Goal: Transaction & Acquisition: Book appointment/travel/reservation

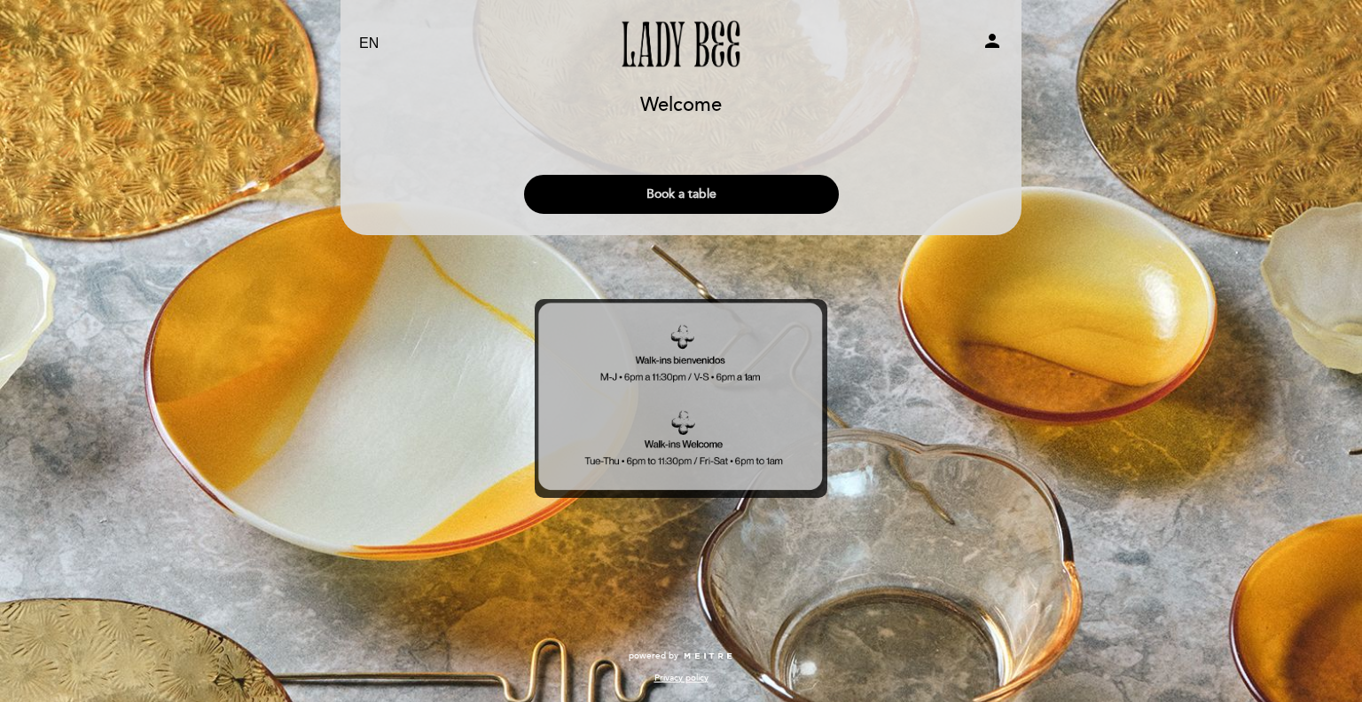
click at [699, 196] on button "Book a table" at bounding box center [681, 194] width 315 height 39
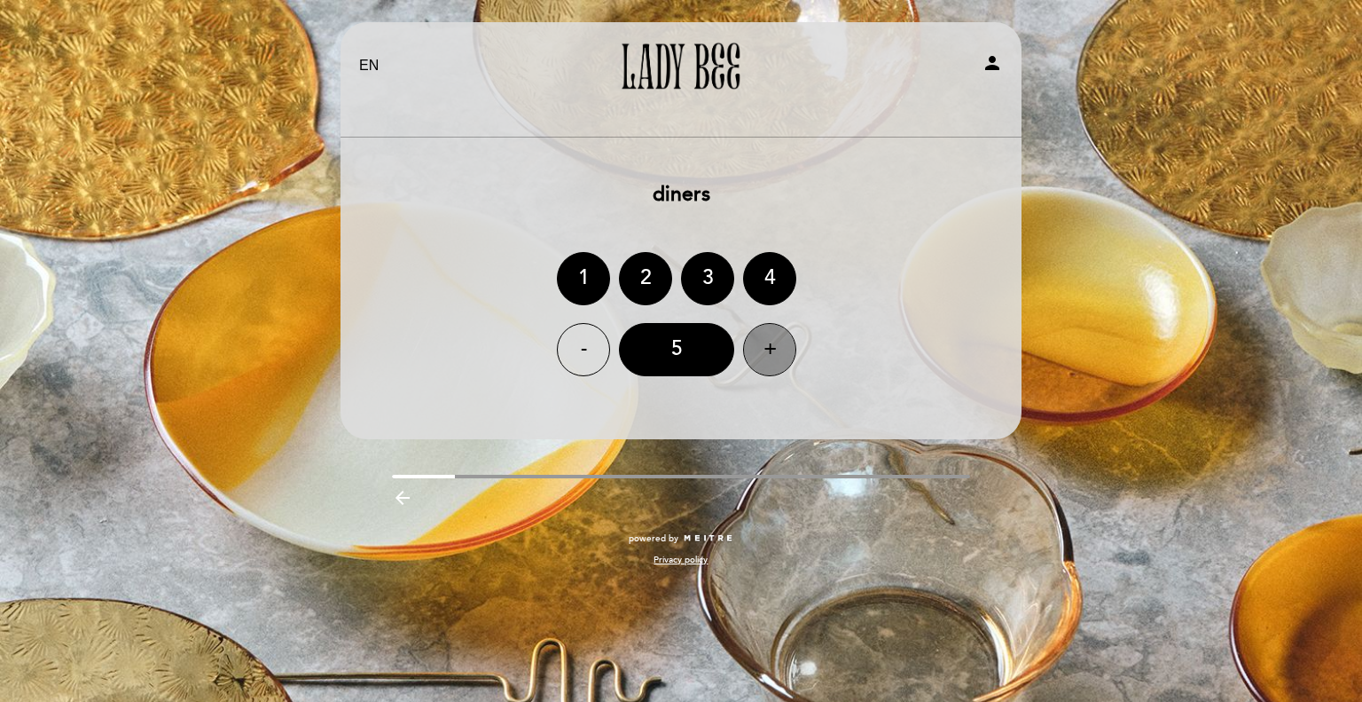
click at [770, 344] on div "+" at bounding box center [769, 349] width 53 height 53
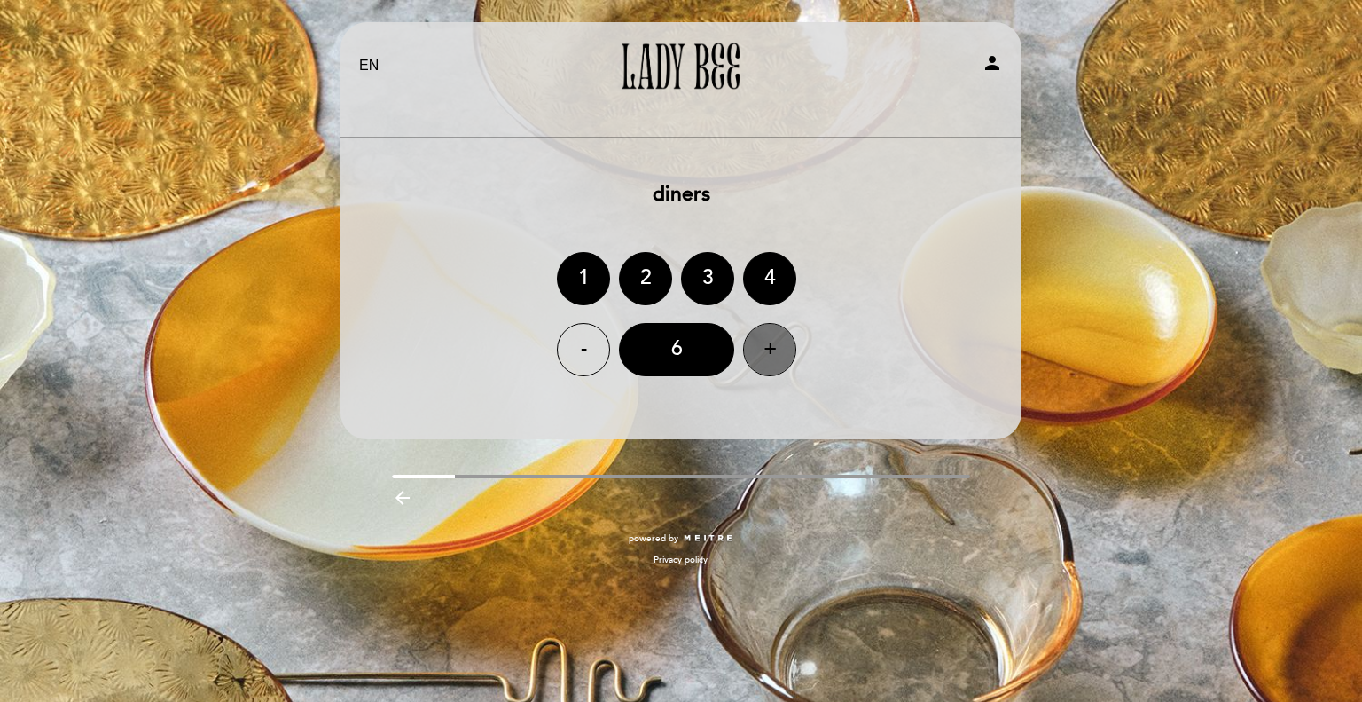
click at [770, 344] on div "+" at bounding box center [769, 349] width 53 height 53
